Goal: Task Accomplishment & Management: Complete application form

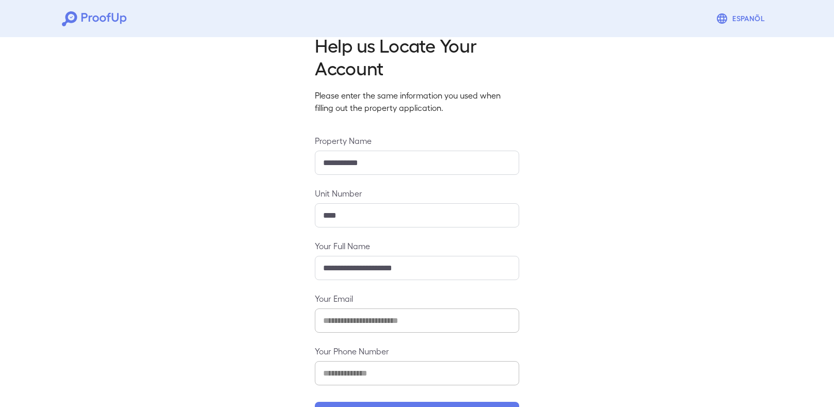
scroll to position [60, 0]
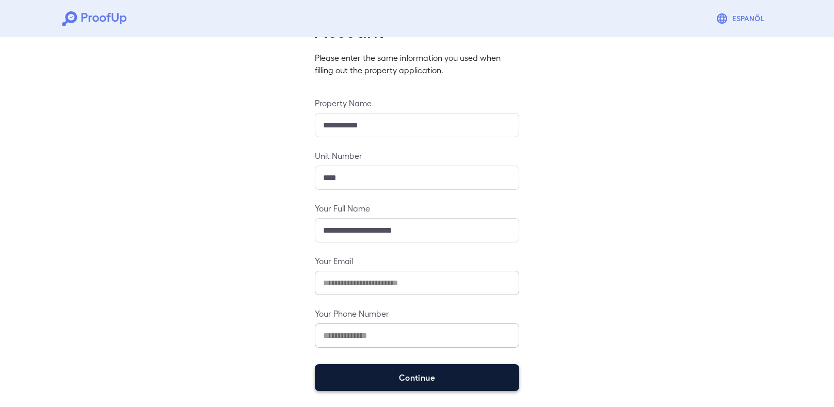
click at [482, 382] on button "Continue" at bounding box center [417, 377] width 204 height 27
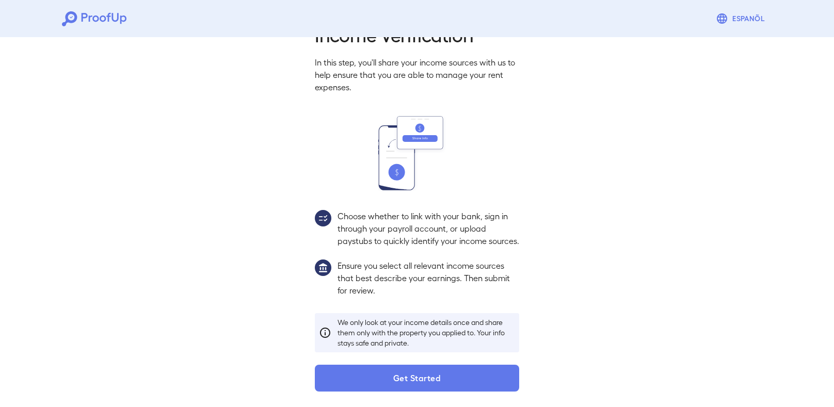
scroll to position [34, 0]
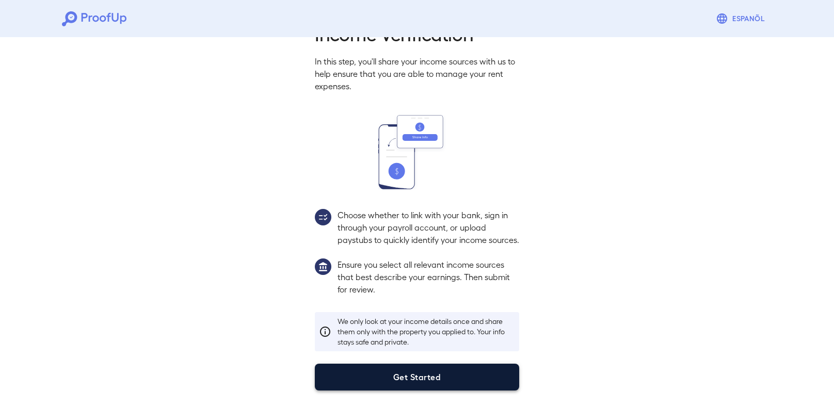
click at [503, 367] on button "Get Started" at bounding box center [417, 377] width 204 height 27
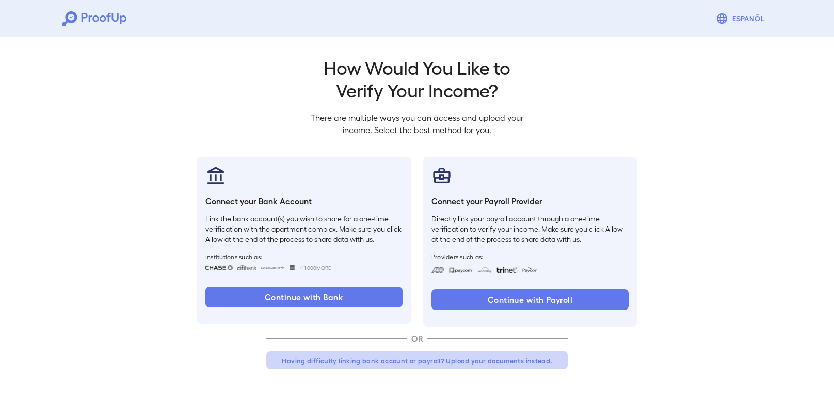
click at [390, 359] on button "Having difficulty linking bank account or payroll? Upload your documents instea…" at bounding box center [416, 360] width 301 height 19
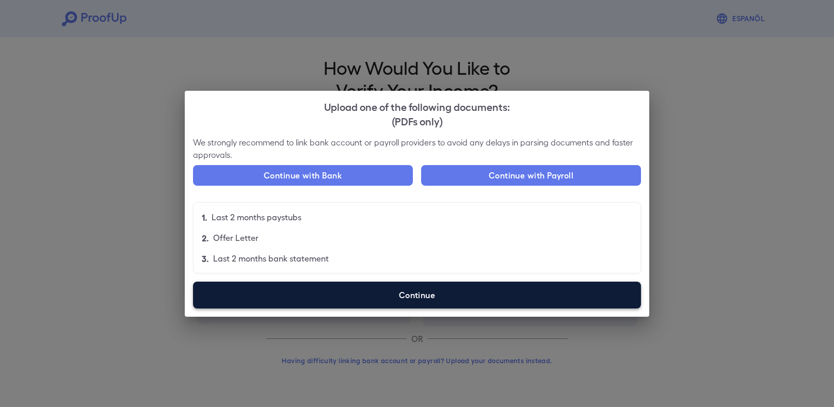
click at [399, 298] on label "Continue" at bounding box center [417, 295] width 448 height 27
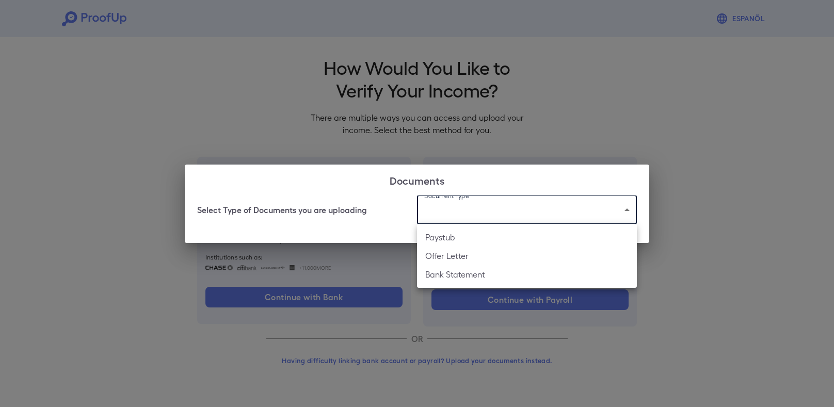
click at [479, 218] on body "Espanõl Go back How Would You Like to Verify Your Income? There are multiple wa…" at bounding box center [417, 197] width 834 height 394
click at [466, 241] on li "Paystub" at bounding box center [527, 237] width 220 height 19
type input "*******"
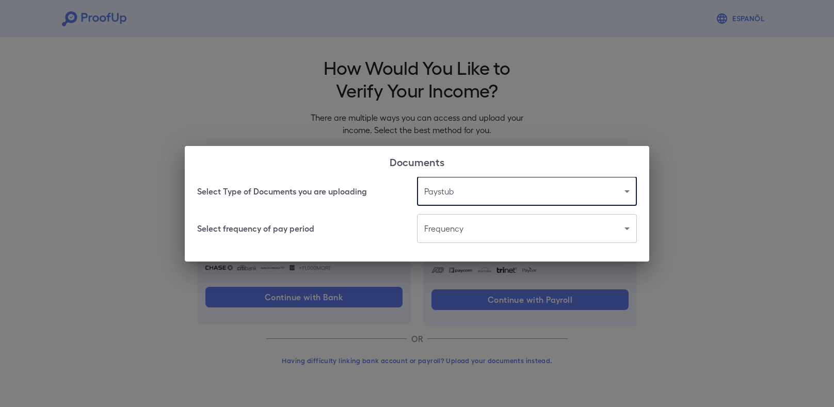
click at [463, 239] on body "Espanõl Go back How Would You Like to Verify Your Income? There are multiple wa…" at bounding box center [417, 197] width 834 height 394
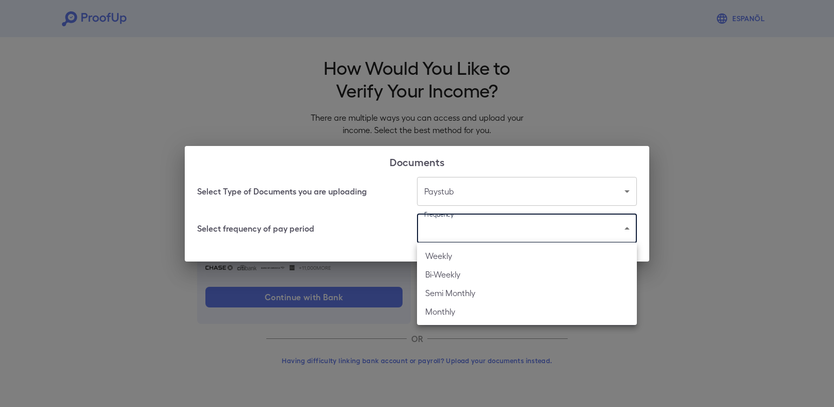
click at [460, 271] on li "Bi-Weekly" at bounding box center [527, 274] width 220 height 19
type input "*********"
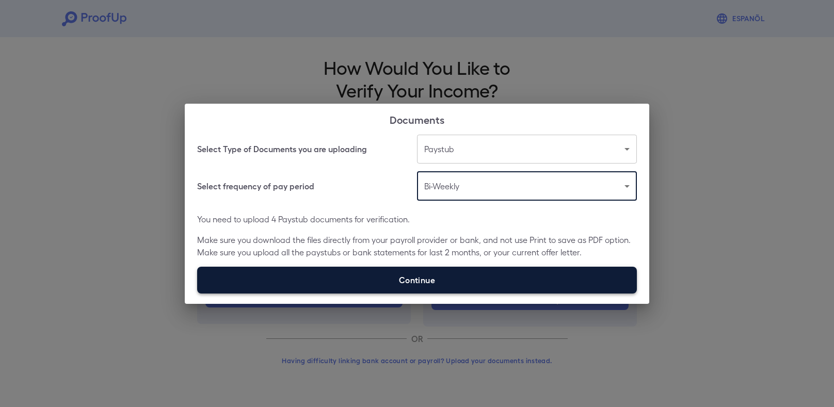
click at [456, 282] on label "Continue" at bounding box center [416, 280] width 439 height 27
click at [198, 293] on input "Continue" at bounding box center [197, 293] width 1 height 1
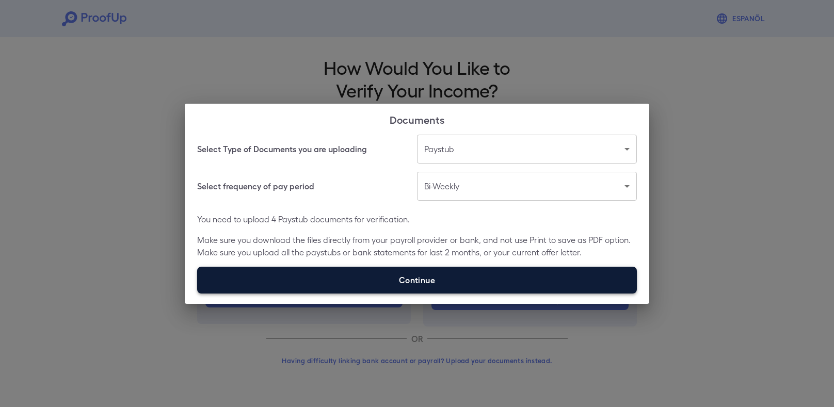
click at [468, 278] on label "Continue" at bounding box center [416, 280] width 439 height 27
click at [198, 293] on input "Continue" at bounding box center [197, 293] width 1 height 1
type input "**********"
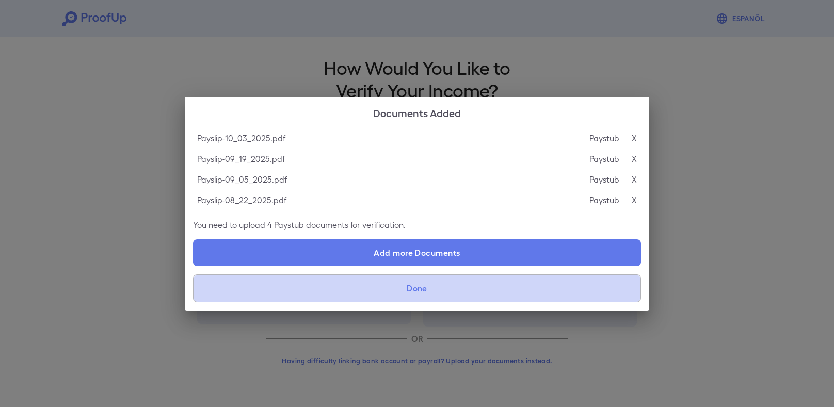
click at [450, 288] on button "Done" at bounding box center [417, 288] width 448 height 28
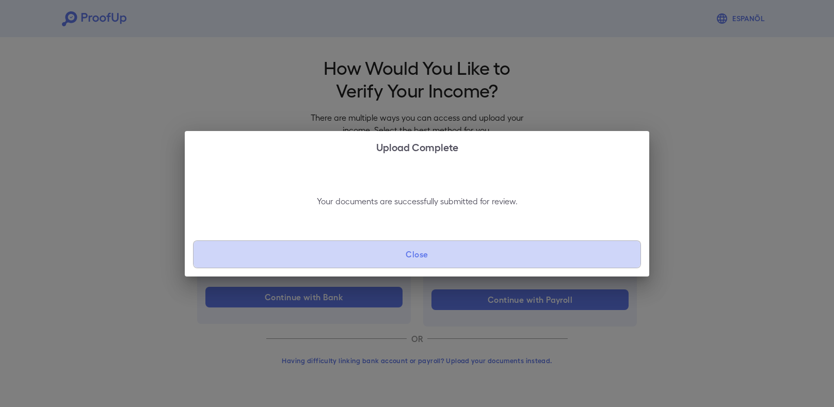
click at [439, 259] on button "Close" at bounding box center [417, 254] width 448 height 28
